Goal: Information Seeking & Learning: Find specific fact

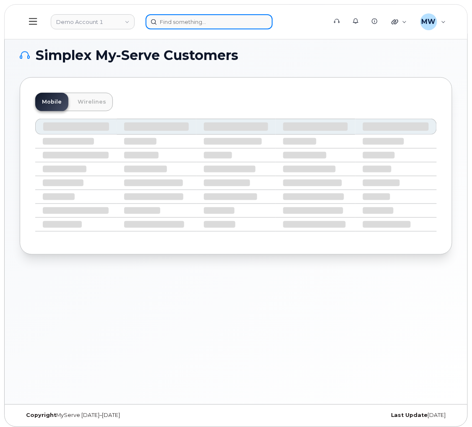
click at [182, 29] on input at bounding box center [209, 21] width 127 height 15
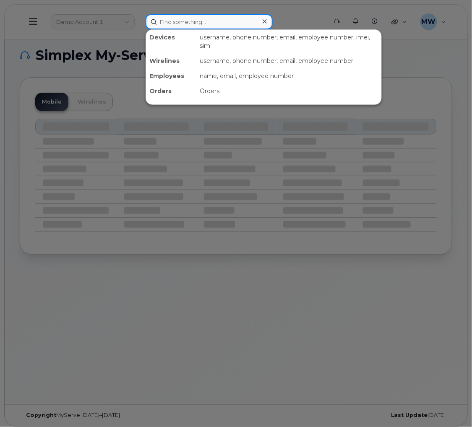
paste input "8643860733"
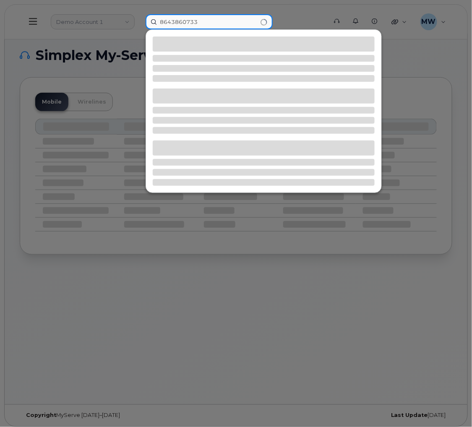
type input "8643860733"
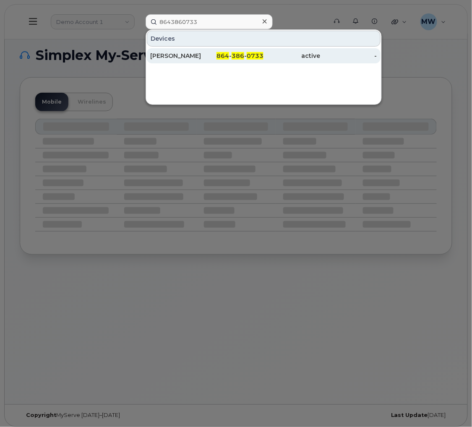
click at [302, 50] on div "active" at bounding box center [291, 55] width 57 height 15
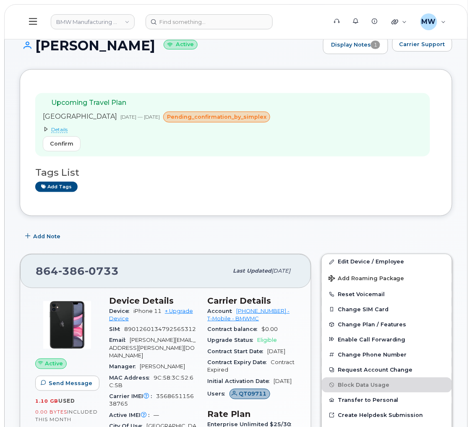
scroll to position [126, 0]
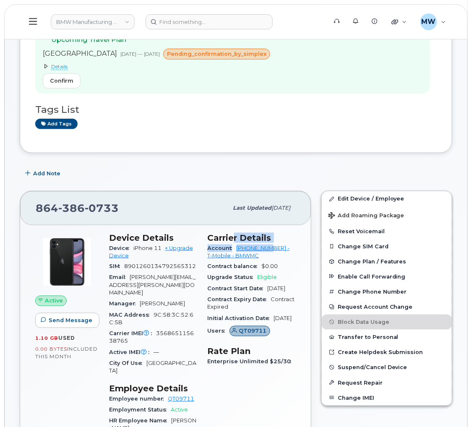
drag, startPoint x: 233, startPoint y: 251, endPoint x: 271, endPoint y: 255, distance: 38.4
click at [271, 255] on section "Carrier Details Account [PHONE_NUMBER] - T-Mobile - BMWMC Contract balance $0.0…" at bounding box center [252, 286] width 88 height 107
click at [244, 225] on div "864 386 0733 Last updated Aug 13, 2025" at bounding box center [165, 208] width 291 height 34
drag, startPoint x: 236, startPoint y: 255, endPoint x: 270, endPoint y: 258, distance: 34.1
click at [270, 258] on div "Account 972523090 - T-Mobile - BMWMC" at bounding box center [252, 252] width 88 height 19
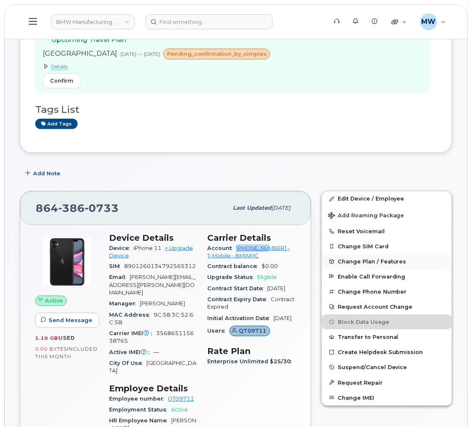
copy link "972523090"
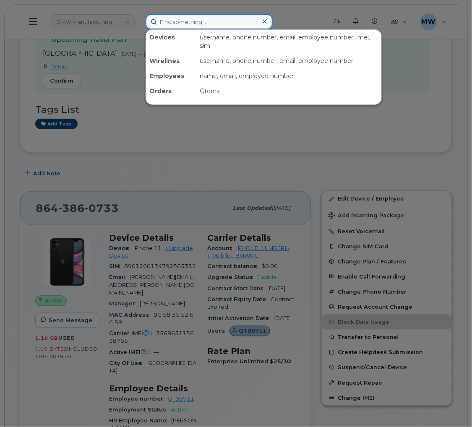
click at [243, 27] on input at bounding box center [209, 21] width 127 height 15
paste input "5515024138"
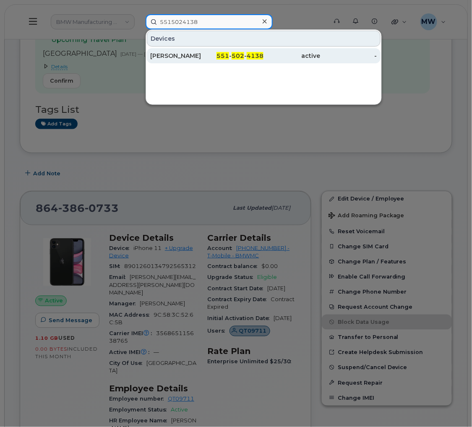
type input "5515024138"
click at [229, 59] on span "551" at bounding box center [222, 56] width 13 height 8
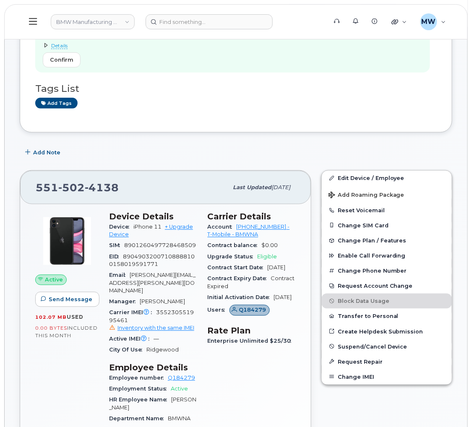
scroll to position [188, 0]
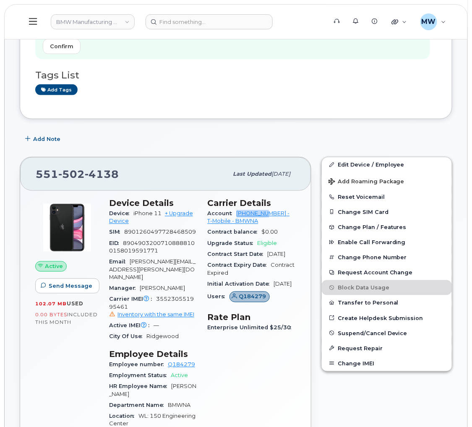
drag, startPoint x: 236, startPoint y: 223, endPoint x: 270, endPoint y: 225, distance: 34.4
click at [270, 225] on div "Account 973767968 - T-Mobile - BMWNA" at bounding box center [252, 217] width 88 height 19
copy link "973767968"
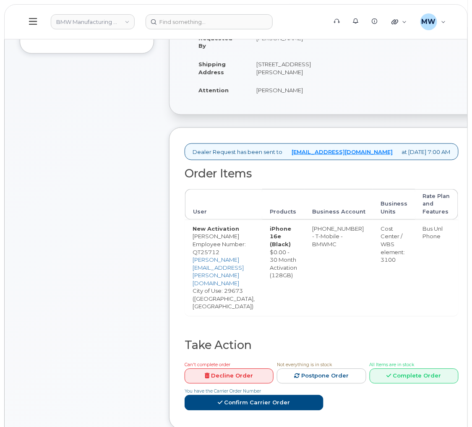
scroll to position [314, 0]
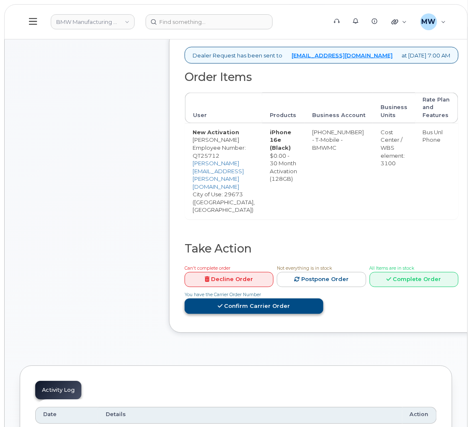
click at [323, 299] on link "Confirm Carrier Order" at bounding box center [254, 307] width 139 height 16
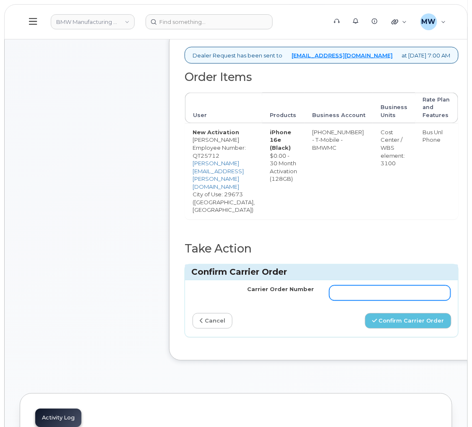
drag, startPoint x: 372, startPoint y: 267, endPoint x: 382, endPoint y: 278, distance: 15.1
click at [372, 286] on input "Carrier Order Number" at bounding box center [390, 293] width 122 height 15
paste input "771973257"
type input "771973257"
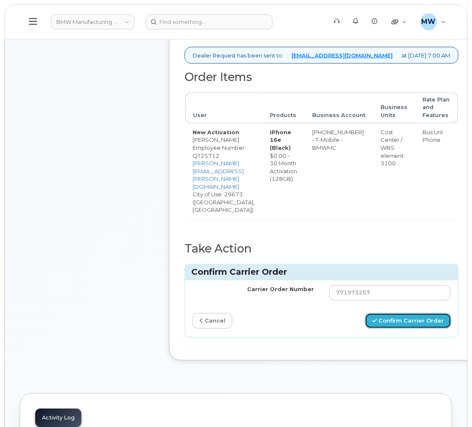
click at [431, 313] on button "Confirm Carrier Order" at bounding box center [408, 321] width 86 height 16
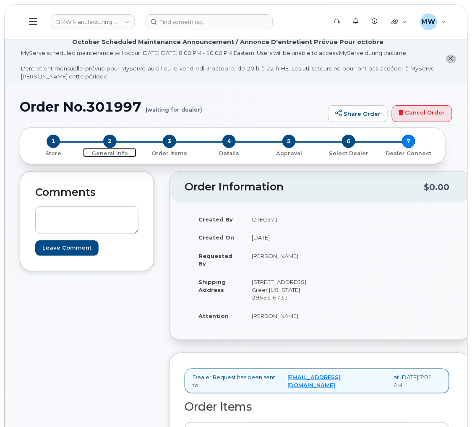
click at [113, 148] on span "2" at bounding box center [109, 141] width 13 height 13
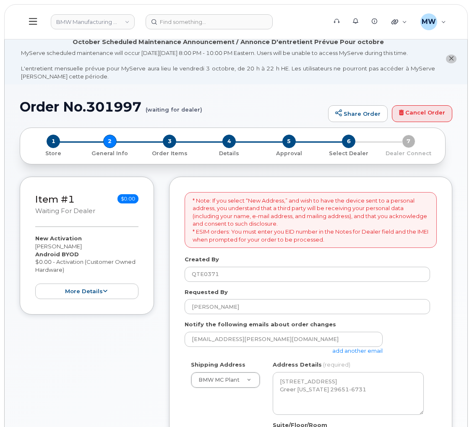
select select
click at [127, 299] on button "more details" at bounding box center [86, 291] width 103 height 16
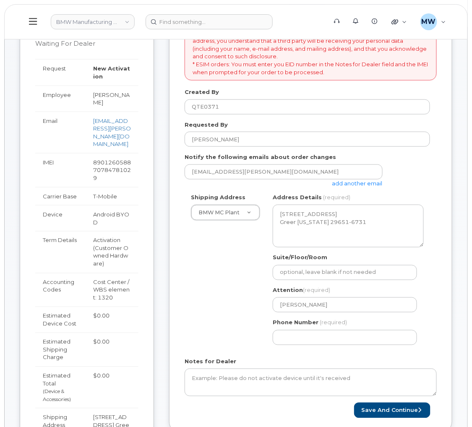
scroll to position [188, 0]
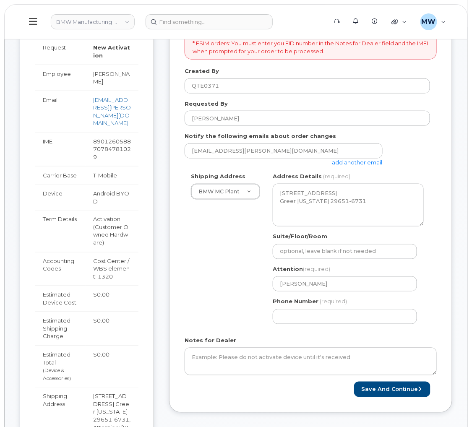
click at [112, 136] on td "890126058870784781029" at bounding box center [112, 149] width 53 height 34
copy tbody "890126058870784781029"
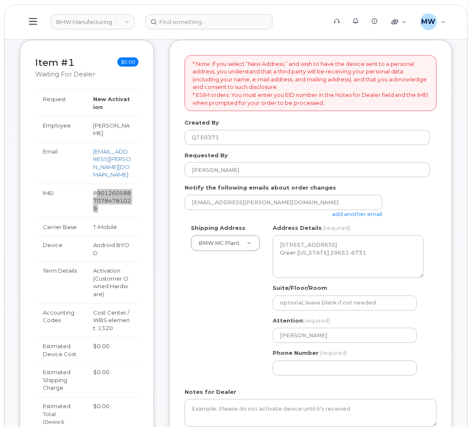
scroll to position [63, 0]
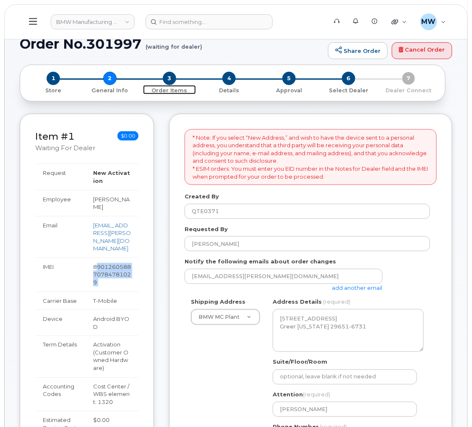
click at [170, 85] on span "3" at bounding box center [169, 78] width 13 height 13
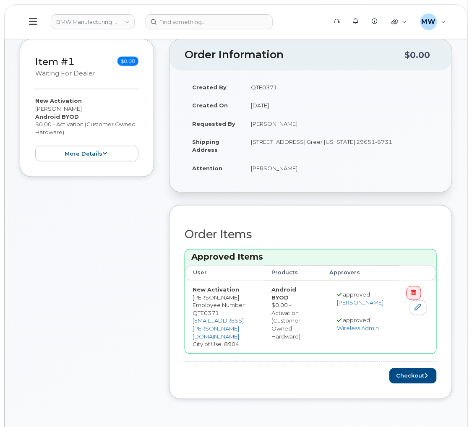
scroll to position [63, 0]
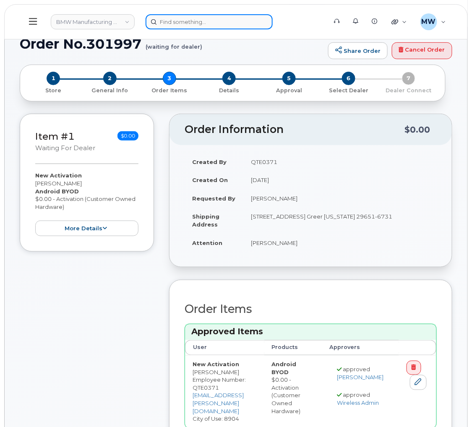
click at [197, 19] on input at bounding box center [209, 21] width 127 height 15
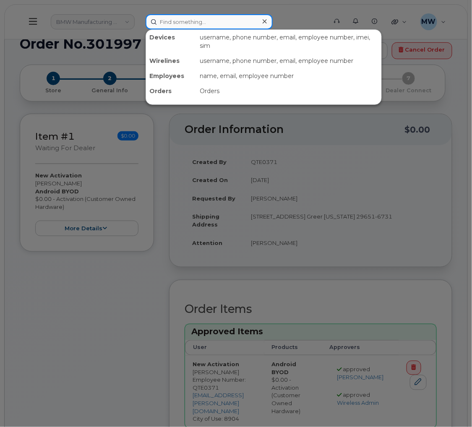
paste input "864) 696-1469"
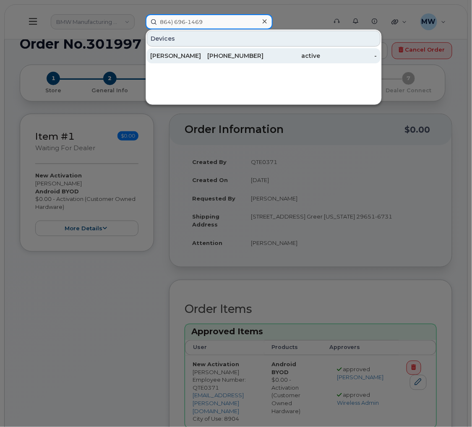
type input "864) 696-1469"
click at [249, 62] on div "864-696-1469" at bounding box center [235, 55] width 57 height 15
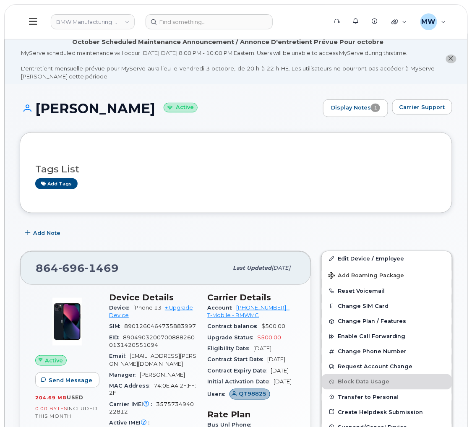
scroll to position [63, 0]
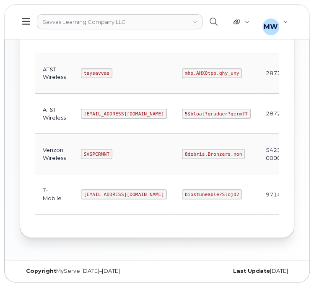
scroll to position [188, 0]
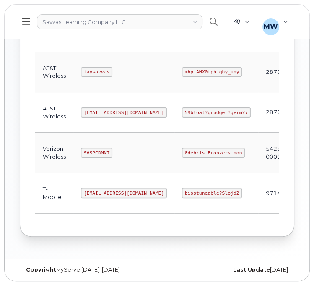
click at [192, 110] on code "5$bloat?grudger?germ?7" at bounding box center [216, 112] width 69 height 10
copy code "5$bloat?grudger?germ?7"
